Goal: Find specific page/section: Find specific page/section

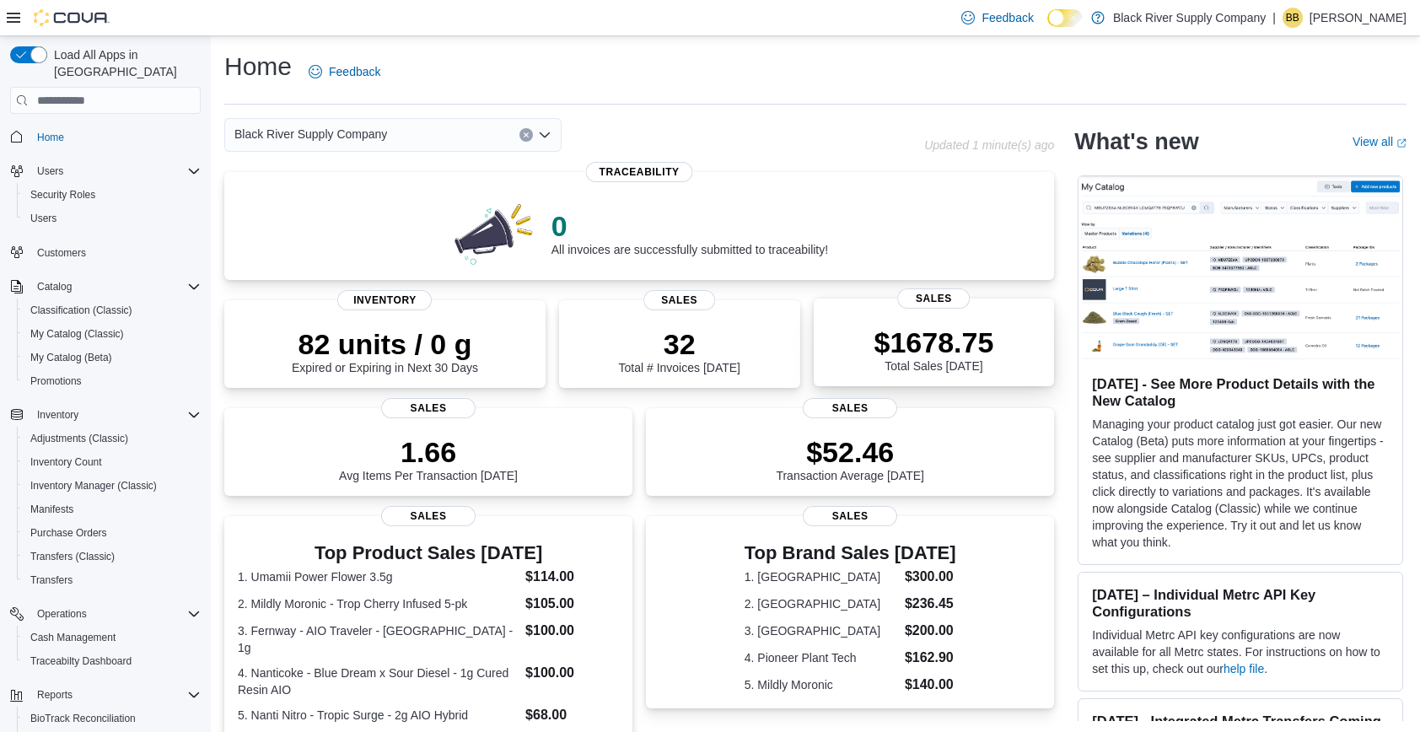
click at [945, 348] on p "$1678.75" at bounding box center [935, 343] width 120 height 34
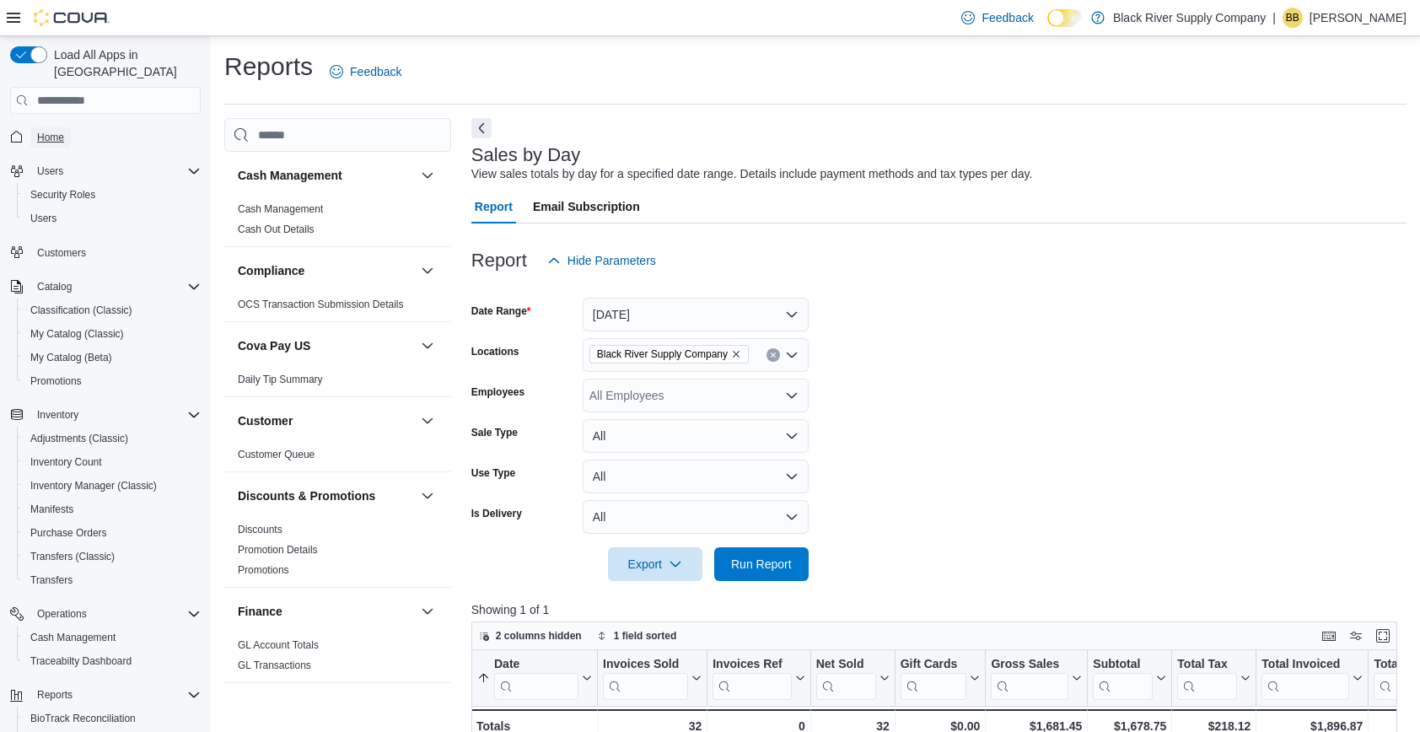
click at [63, 131] on span "Home" at bounding box center [50, 137] width 27 height 13
